Goal: Task Accomplishment & Management: Manage account settings

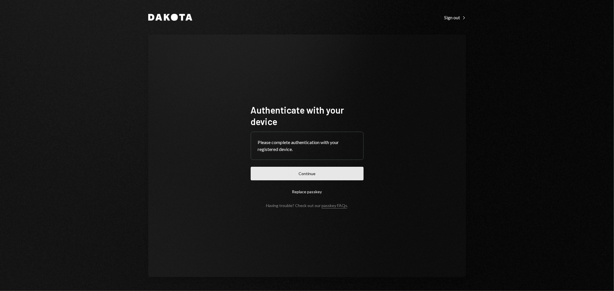
click at [297, 173] on button "Continue" at bounding box center [307, 174] width 113 height 14
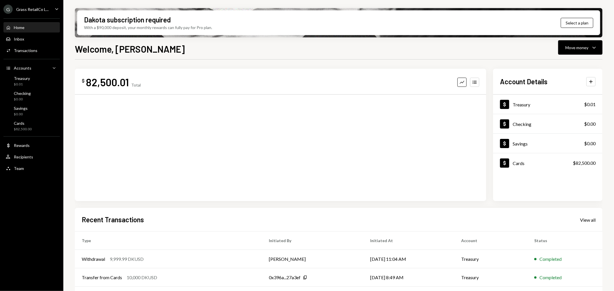
click at [38, 11] on div "Grass RetailCo L..." at bounding box center [32, 9] width 33 height 5
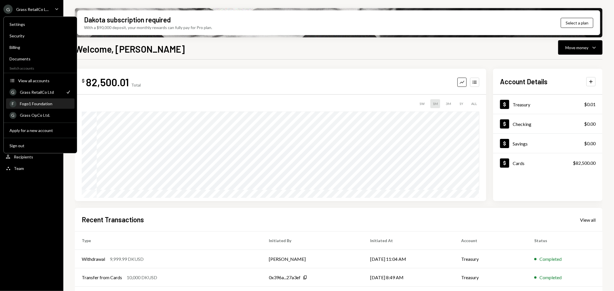
click at [36, 104] on div "Fogo1 Foundation" at bounding box center [45, 103] width 51 height 5
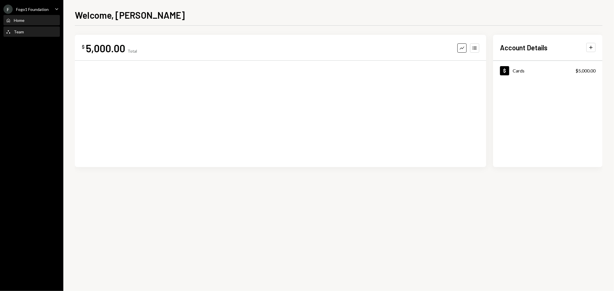
click at [33, 33] on div "Team Team" at bounding box center [32, 31] width 52 height 5
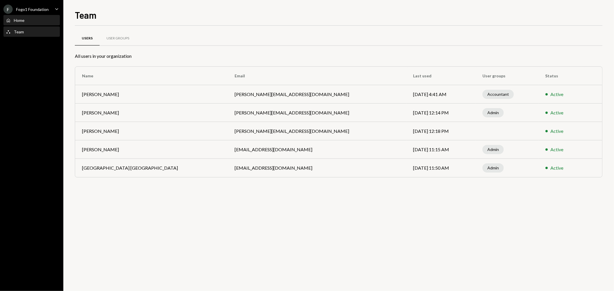
click at [29, 24] on div "Home Home" at bounding box center [32, 21] width 52 height 10
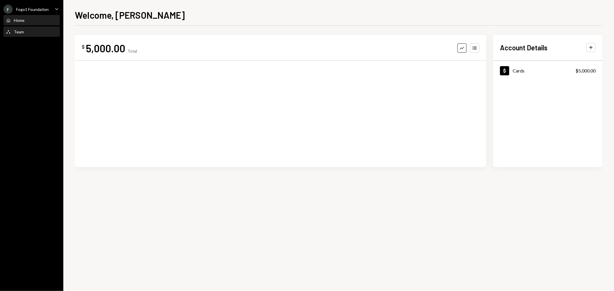
click at [28, 30] on div "Team Team" at bounding box center [32, 31] width 52 height 5
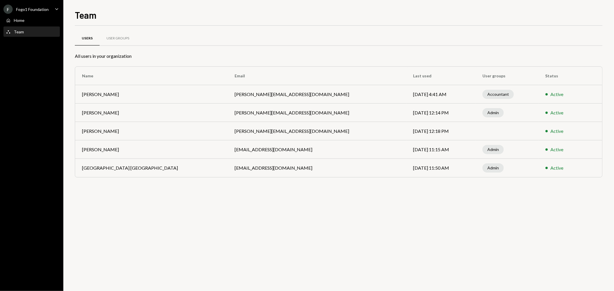
click at [26, 5] on div "F Fogo1 Foundation" at bounding box center [25, 9] width 45 height 9
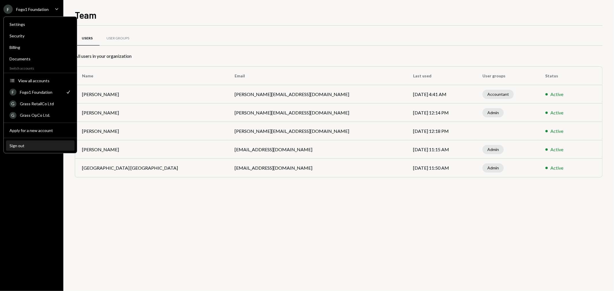
click at [29, 148] on button "Sign out" at bounding box center [40, 146] width 68 height 10
